Goal: Obtain resource: Obtain resource

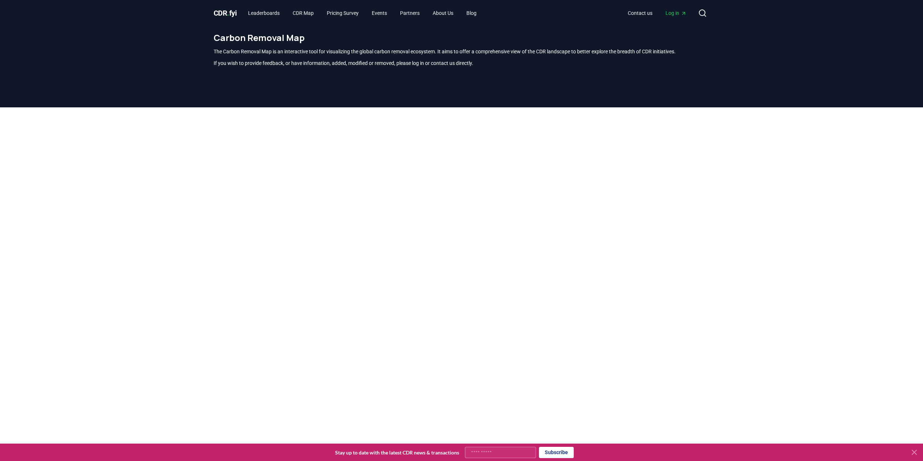
scroll to position [213, 0]
click at [342, 12] on link "Pricing Survey" at bounding box center [342, 13] width 43 height 13
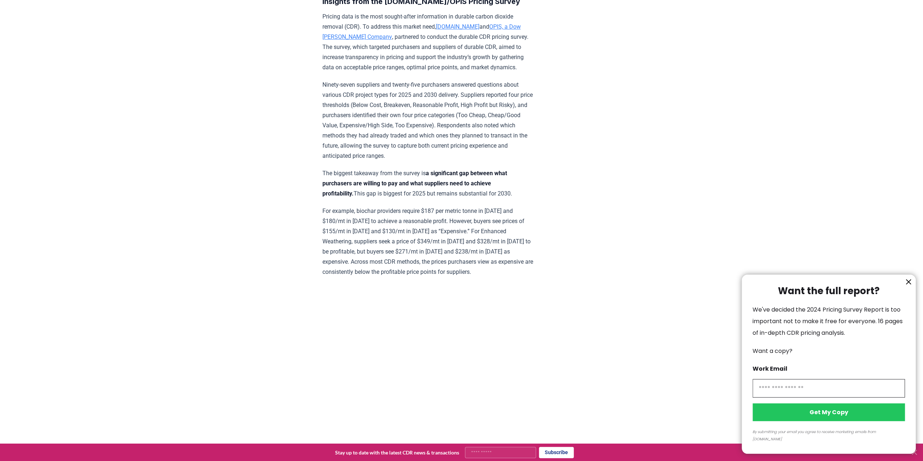
scroll to position [254, 0]
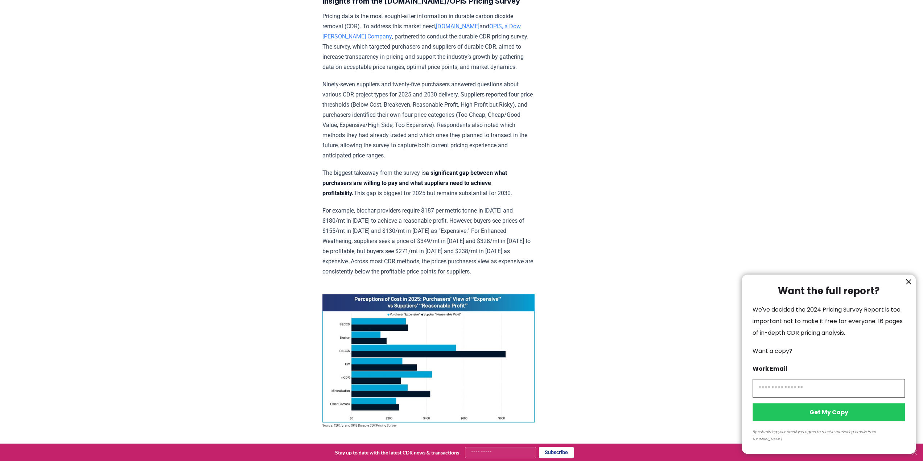
click at [795, 395] on input "information" at bounding box center [828, 388] width 152 height 18
type input "**********"
click at [773, 421] on button "Get My Copy" at bounding box center [828, 412] width 152 height 18
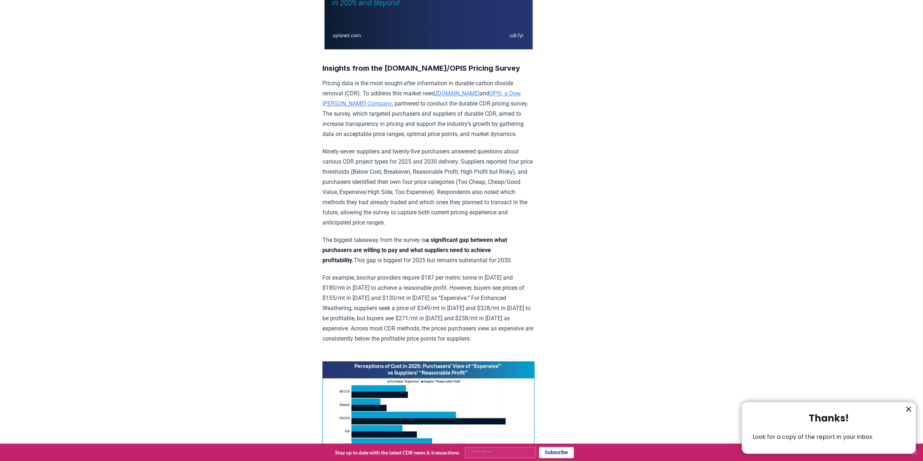
scroll to position [181, 0]
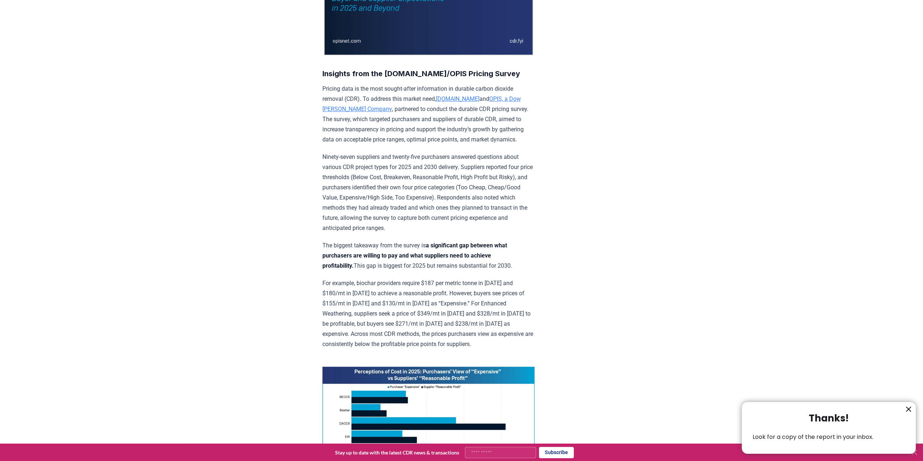
click at [278, 278] on div at bounding box center [461, 230] width 923 height 461
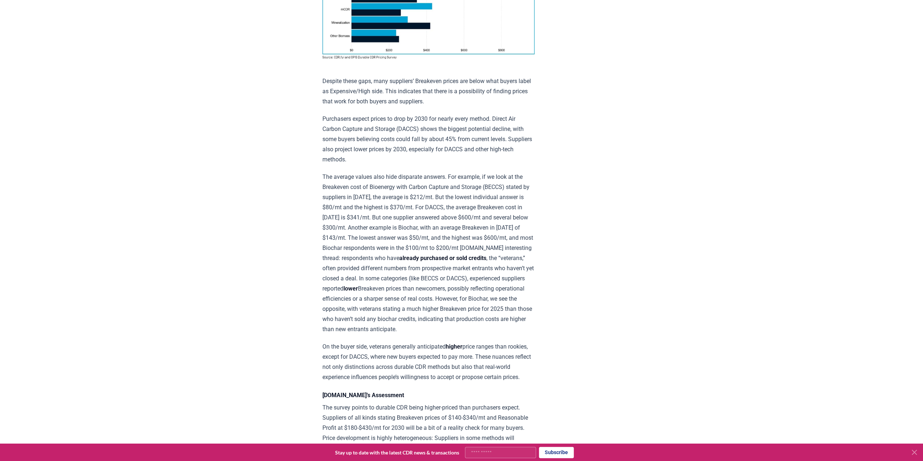
scroll to position [652, 0]
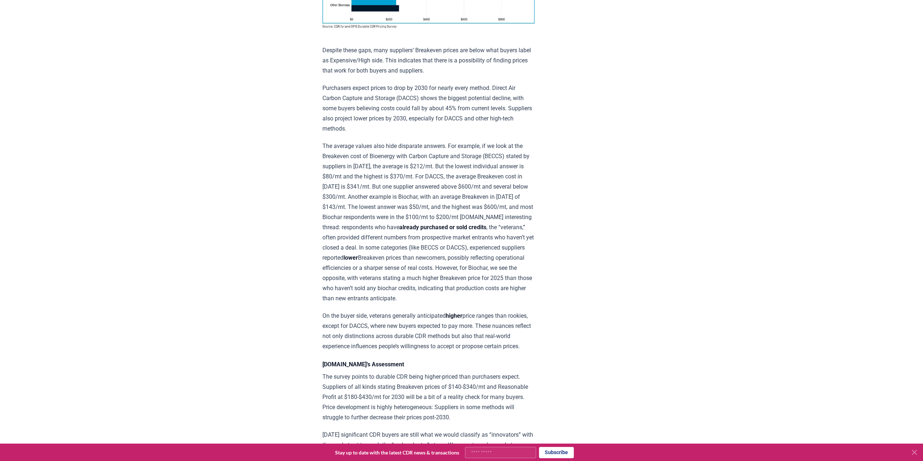
click at [466, 422] on p "The survey points to durable CDR being higher-priced than purchasers expect. Su…" at bounding box center [428, 397] width 212 height 51
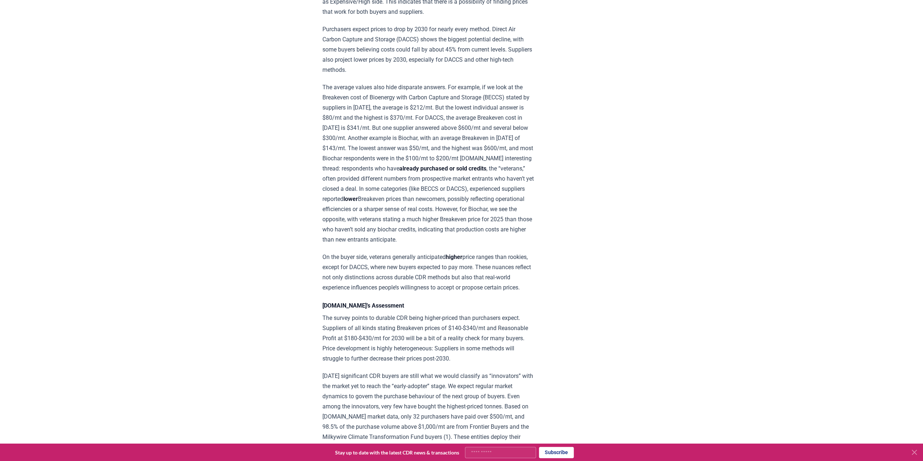
scroll to position [725, 0]
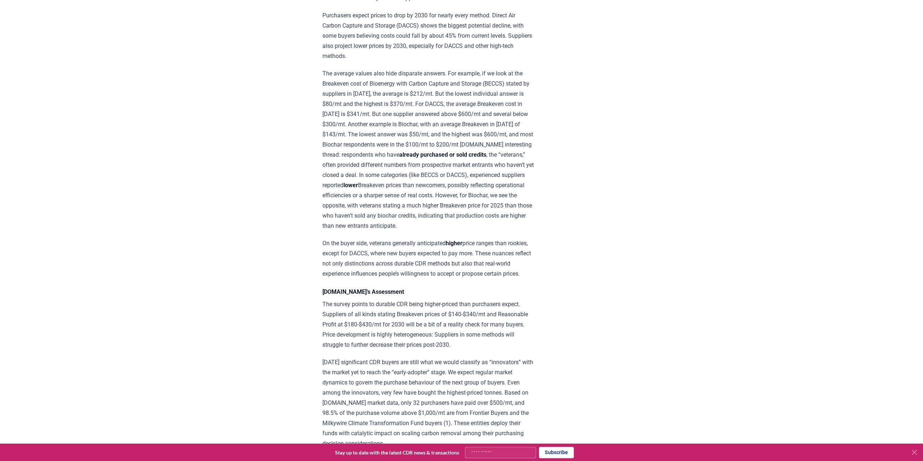
click at [253, 324] on div "[DATE] New Survey Shows Pricing Gap in Durable CDR Insights from the [DOMAIN_NA…" at bounding box center [461, 141] width 507 height 1680
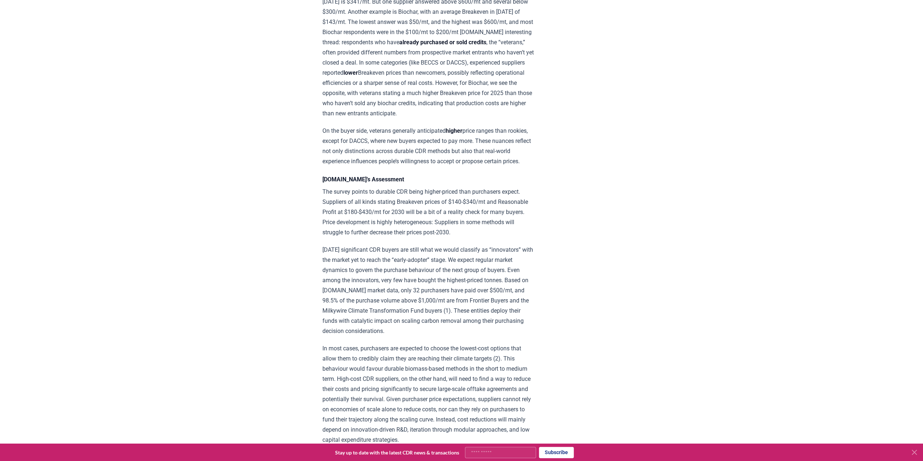
scroll to position [870, 0]
